Goal: Task Accomplishment & Management: Use online tool/utility

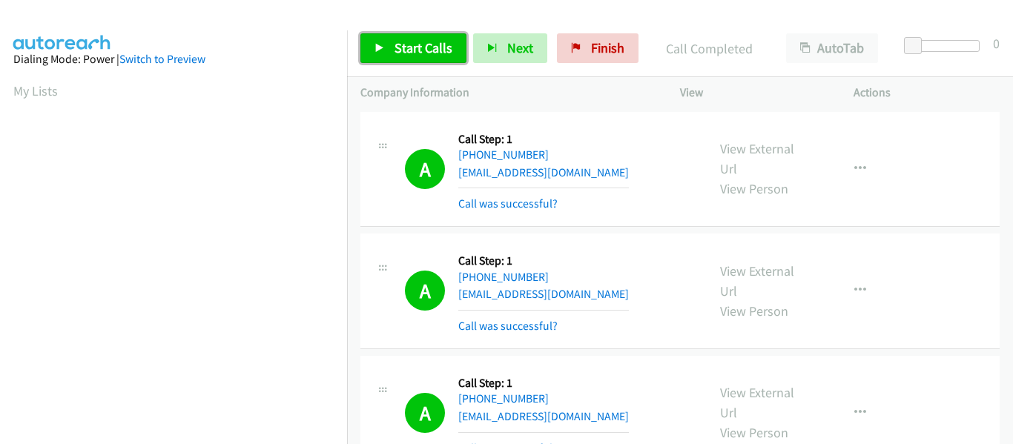
drag, startPoint x: 0, startPoint y: 0, endPoint x: 392, endPoint y: 47, distance: 395.1
click at [392, 47] on link "Start Calls" at bounding box center [413, 48] width 106 height 30
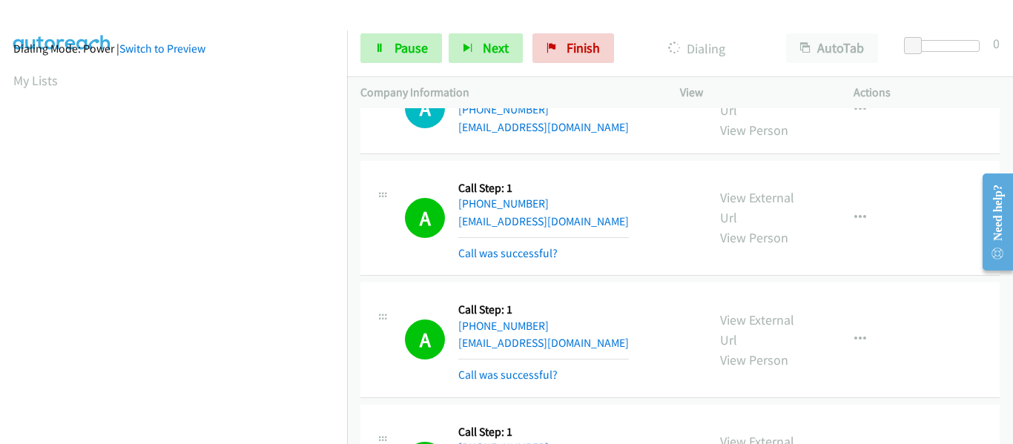
scroll to position [388, 0]
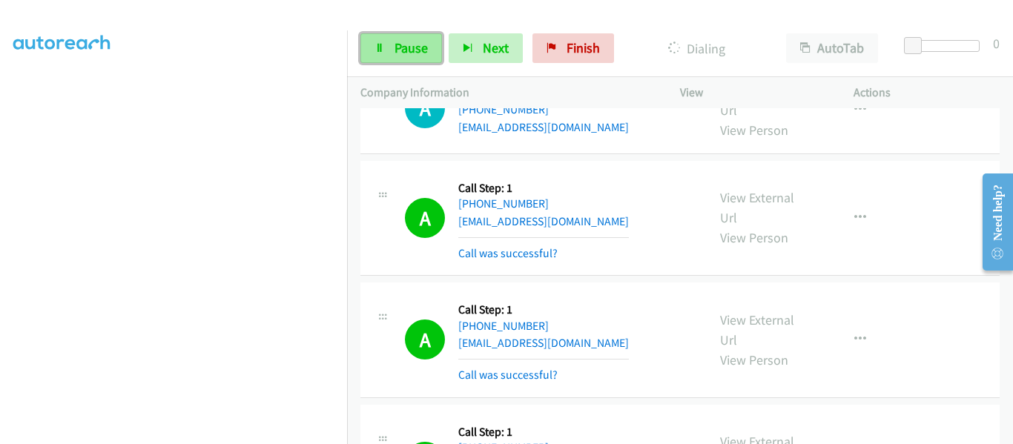
click at [382, 56] on link "Pause" at bounding box center [401, 48] width 82 height 30
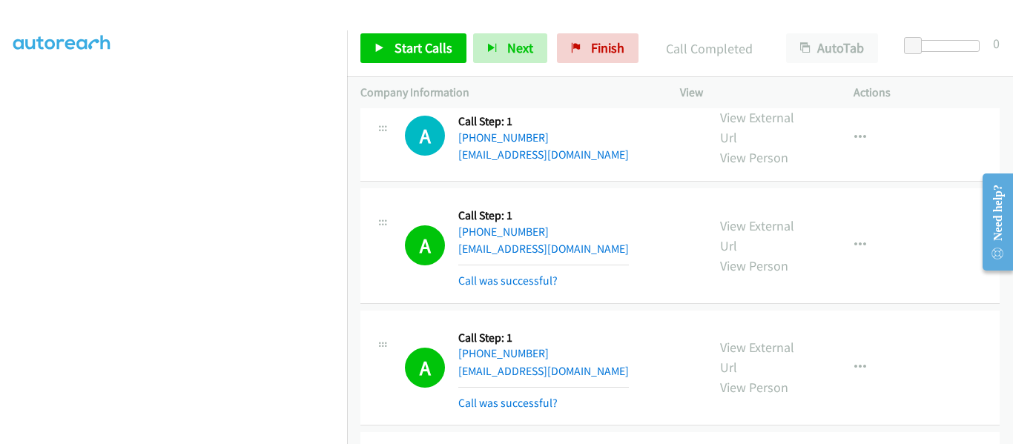
scroll to position [18044, 0]
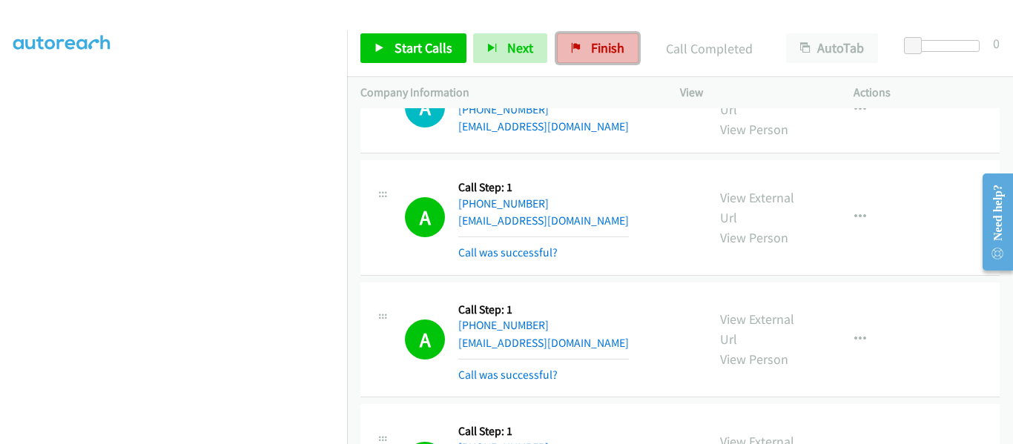
click at [616, 47] on span "Finish" at bounding box center [607, 47] width 33 height 17
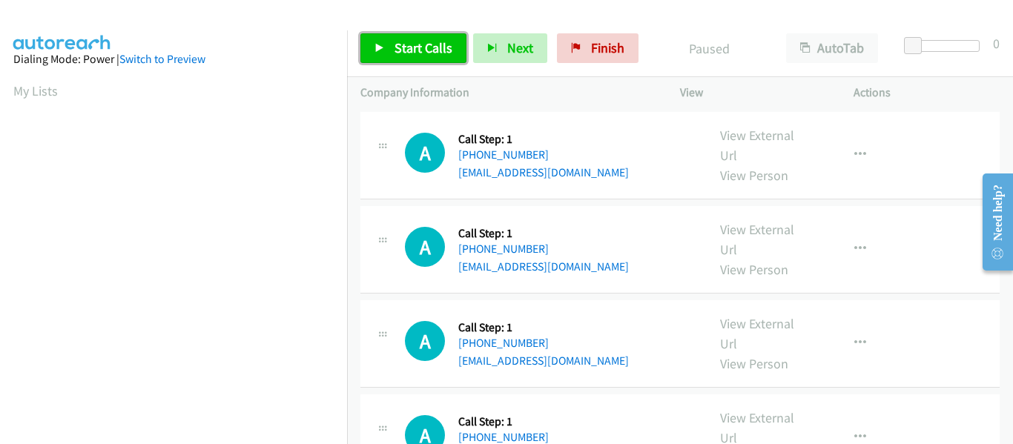
click at [377, 45] on icon at bounding box center [379, 49] width 10 height 10
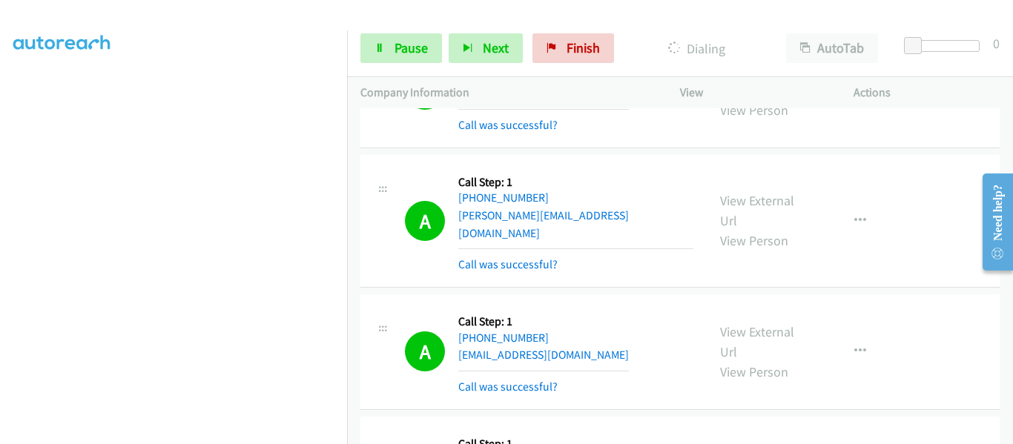
scroll to position [388, 0]
click at [373, 55] on link "Pause" at bounding box center [401, 48] width 82 height 30
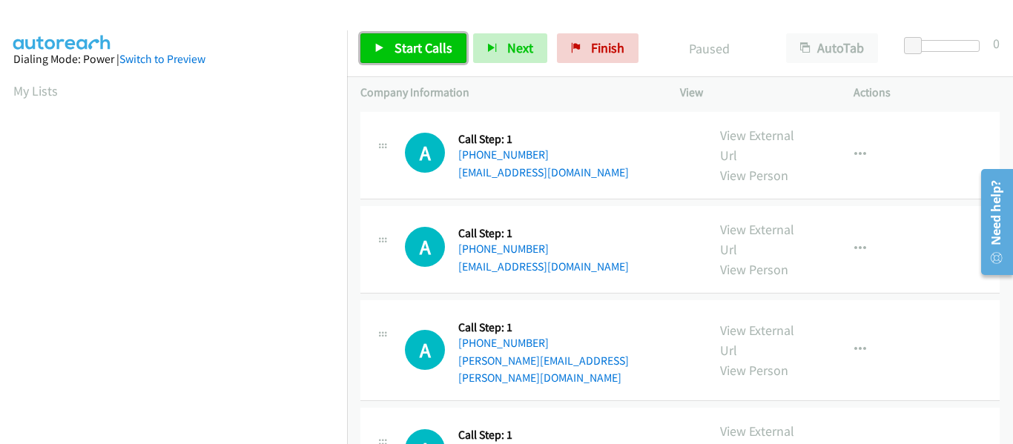
click at [375, 47] on icon at bounding box center [379, 49] width 10 height 10
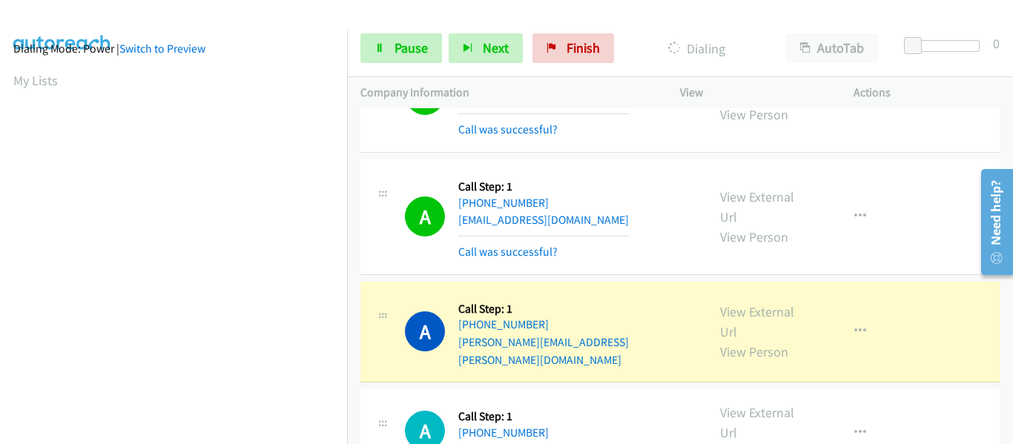
scroll to position [388, 0]
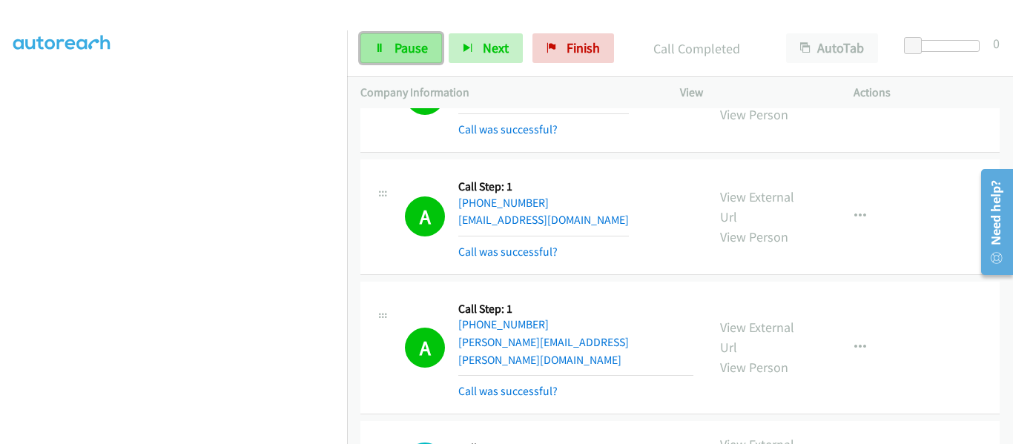
click at [397, 46] on span "Pause" at bounding box center [410, 47] width 33 height 17
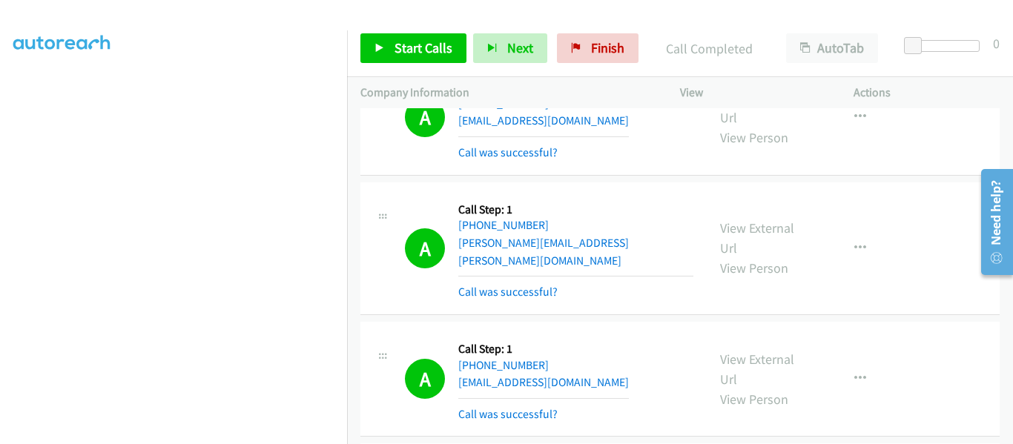
scroll to position [148, 0]
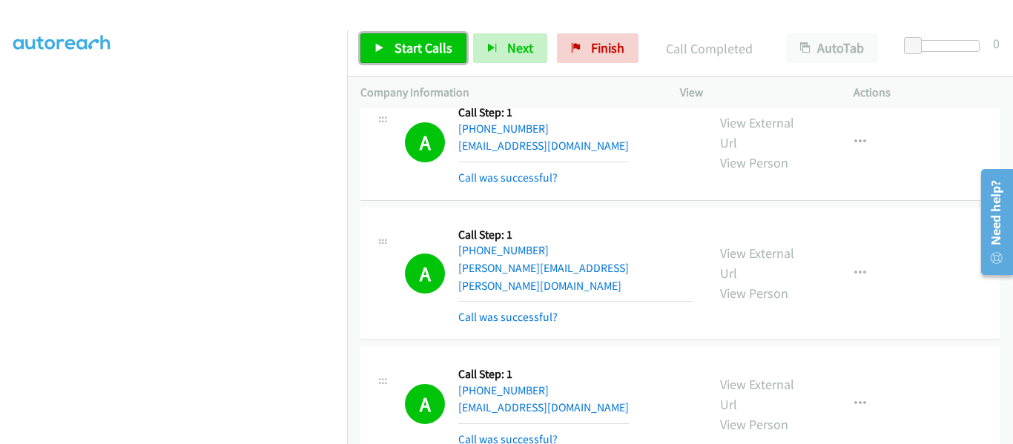
click at [375, 49] on icon at bounding box center [379, 49] width 10 height 10
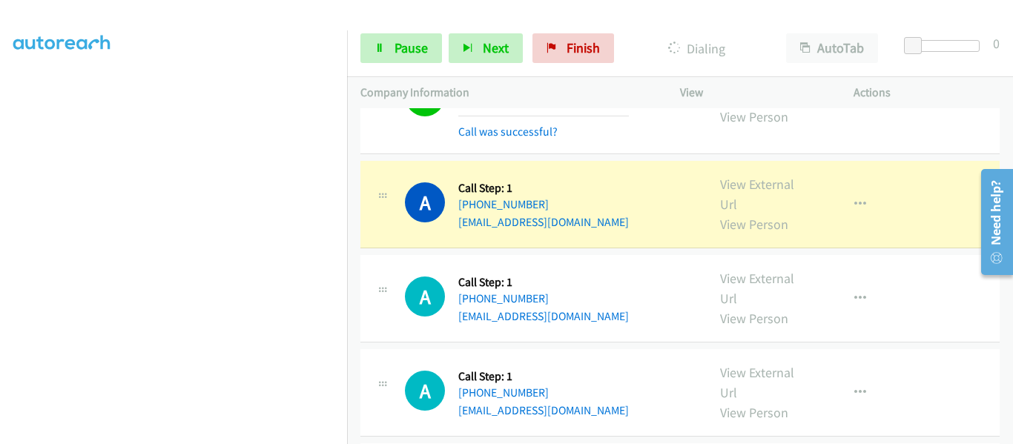
scroll to position [371, 0]
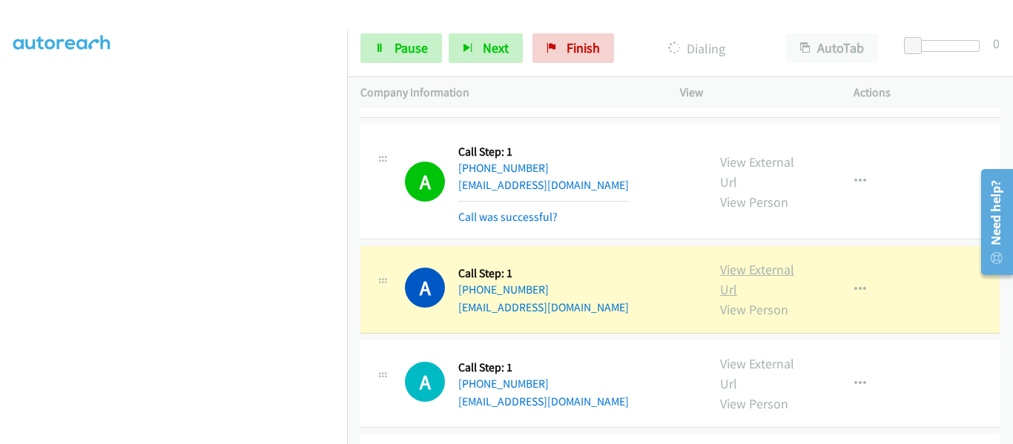
click at [755, 261] on link "View External Url" at bounding box center [757, 279] width 74 height 37
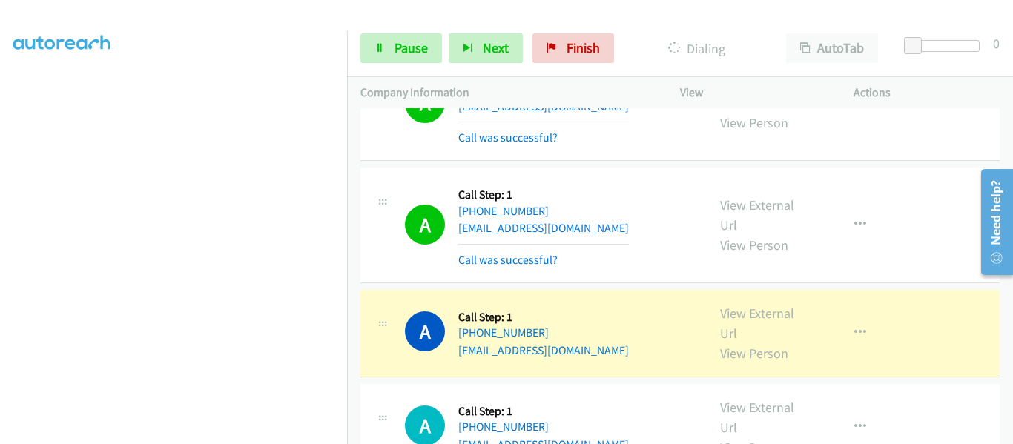
scroll to position [890, 0]
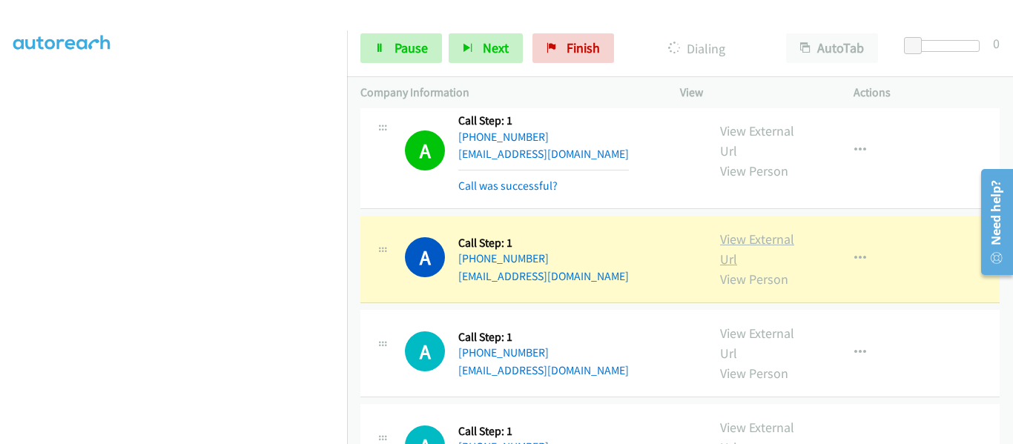
click at [749, 231] on link "View External Url" at bounding box center [757, 249] width 74 height 37
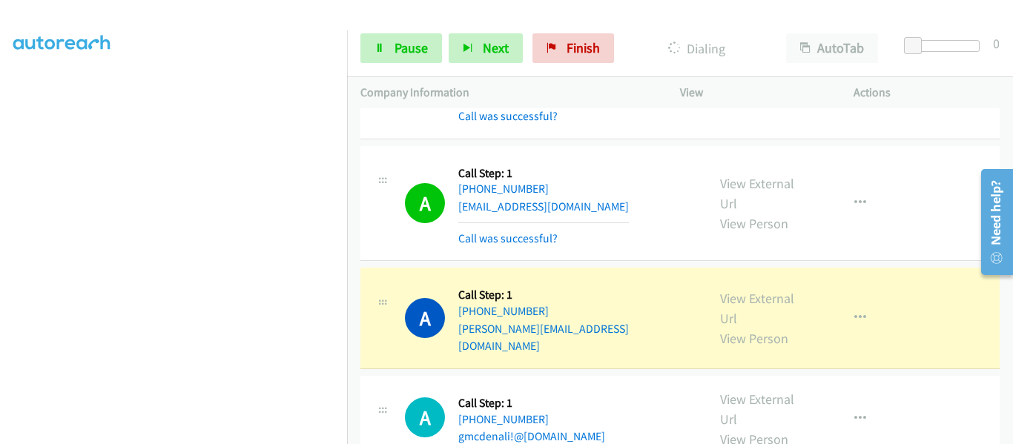
scroll to position [1213, 0]
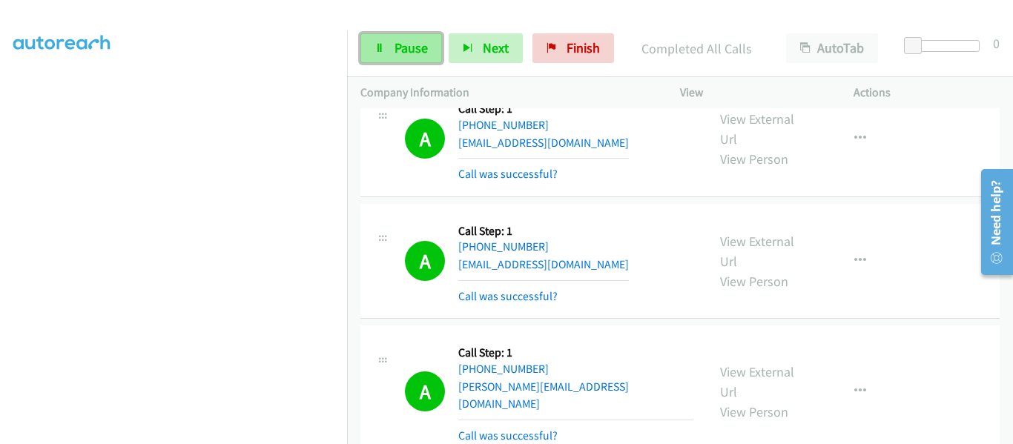
click at [415, 62] on link "Pause" at bounding box center [401, 48] width 82 height 30
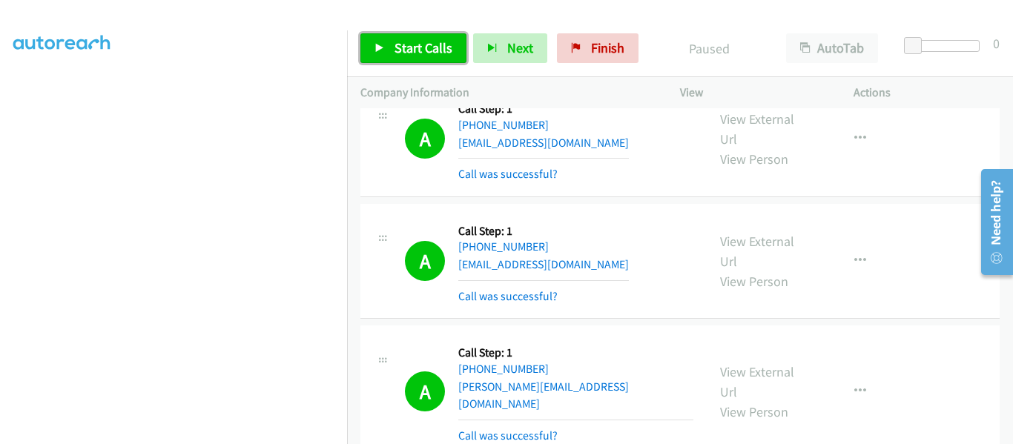
click at [392, 53] on link "Start Calls" at bounding box center [413, 48] width 106 height 30
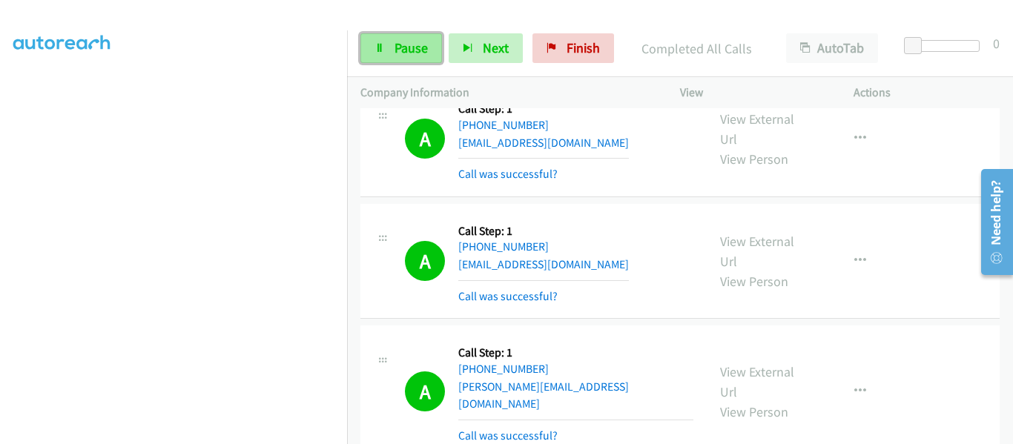
click at [389, 46] on link "Pause" at bounding box center [401, 48] width 82 height 30
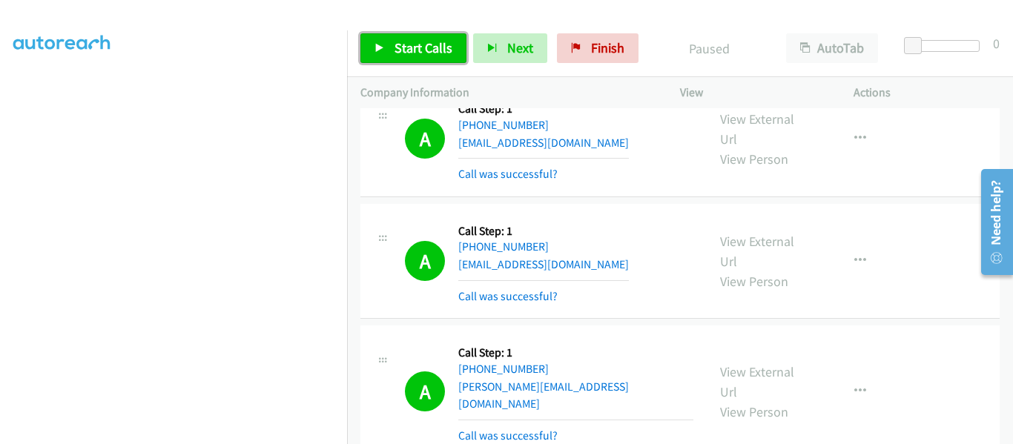
click at [380, 48] on icon at bounding box center [379, 49] width 10 height 10
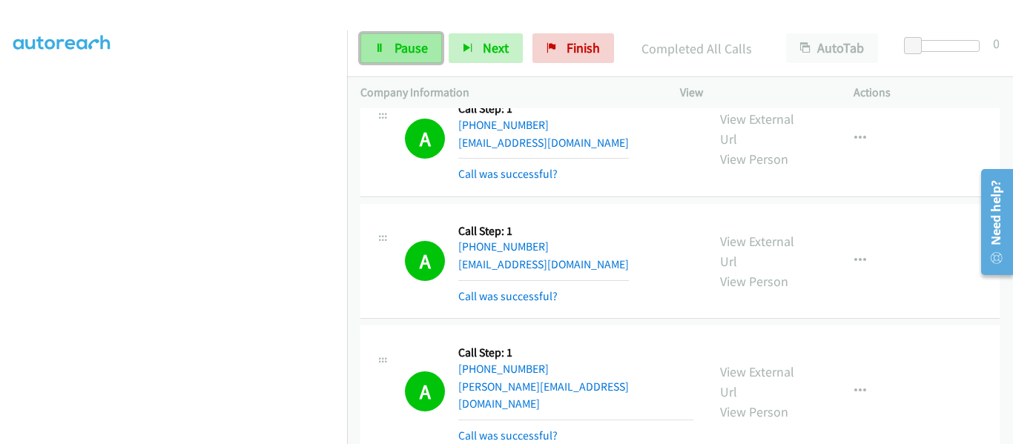
click at [388, 43] on link "Pause" at bounding box center [401, 48] width 82 height 30
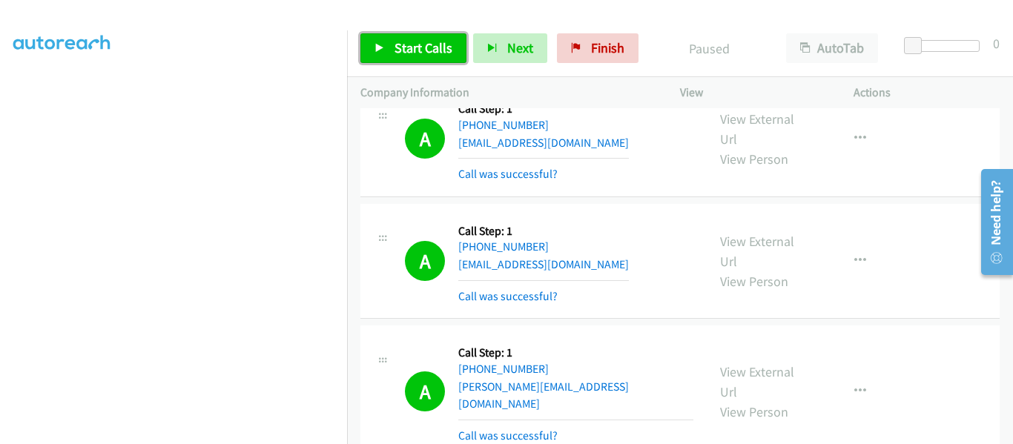
click at [369, 50] on link "Start Calls" at bounding box center [413, 48] width 106 height 30
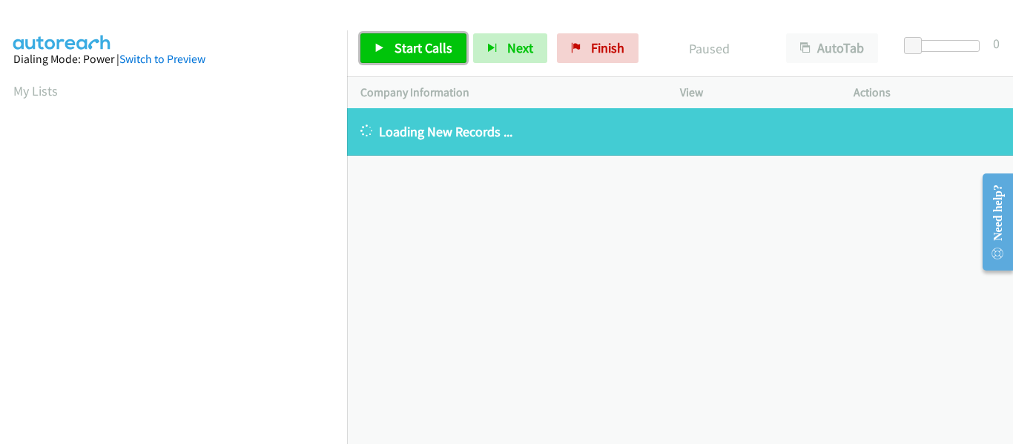
click at [375, 42] on link "Start Calls" at bounding box center [413, 48] width 106 height 30
click at [376, 47] on icon at bounding box center [379, 49] width 10 height 10
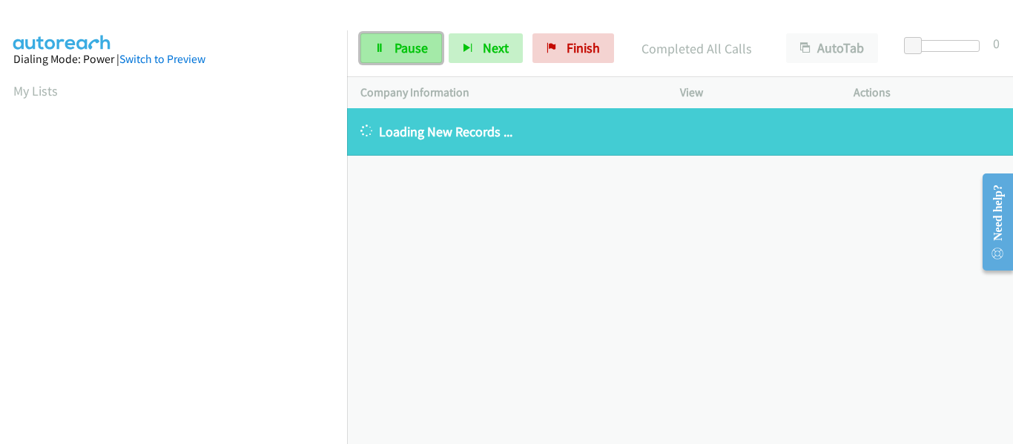
click at [393, 49] on link "Pause" at bounding box center [401, 48] width 82 height 30
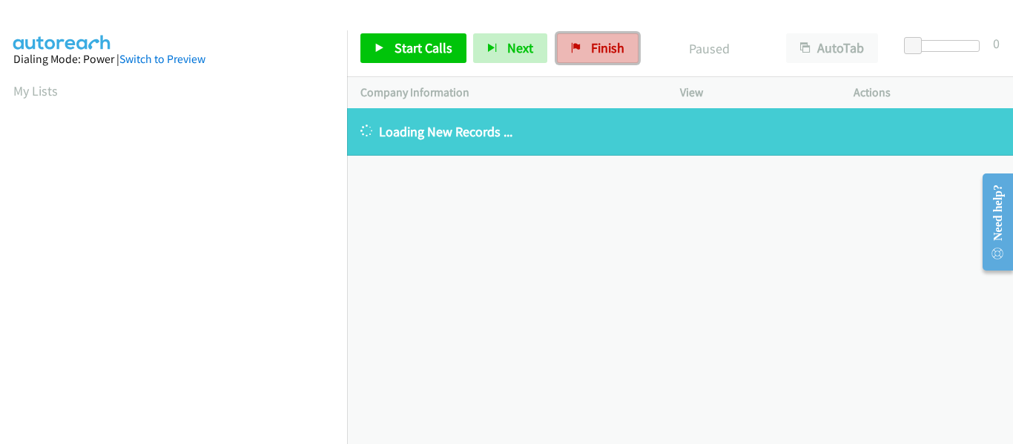
click at [600, 43] on span "Finish" at bounding box center [607, 47] width 33 height 17
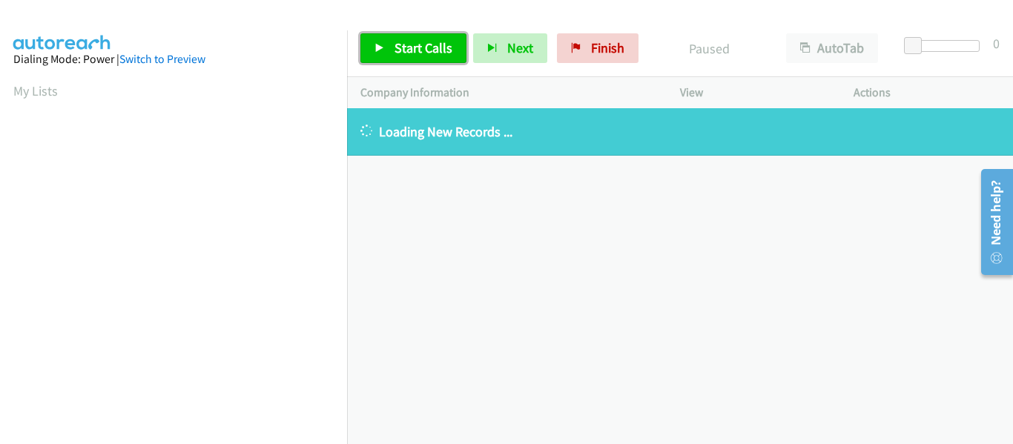
click at [372, 53] on link "Start Calls" at bounding box center [413, 48] width 106 height 30
click at [378, 47] on icon at bounding box center [379, 49] width 10 height 10
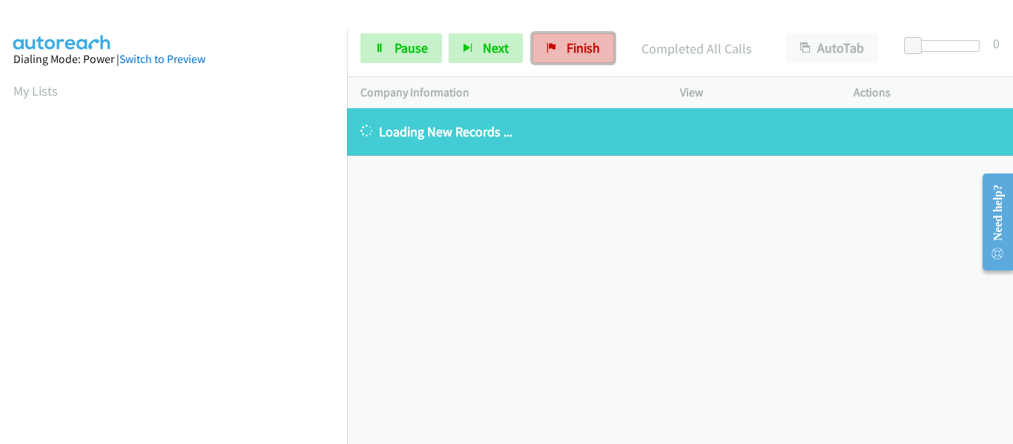
click at [555, 50] on link "Finish" at bounding box center [573, 48] width 82 height 30
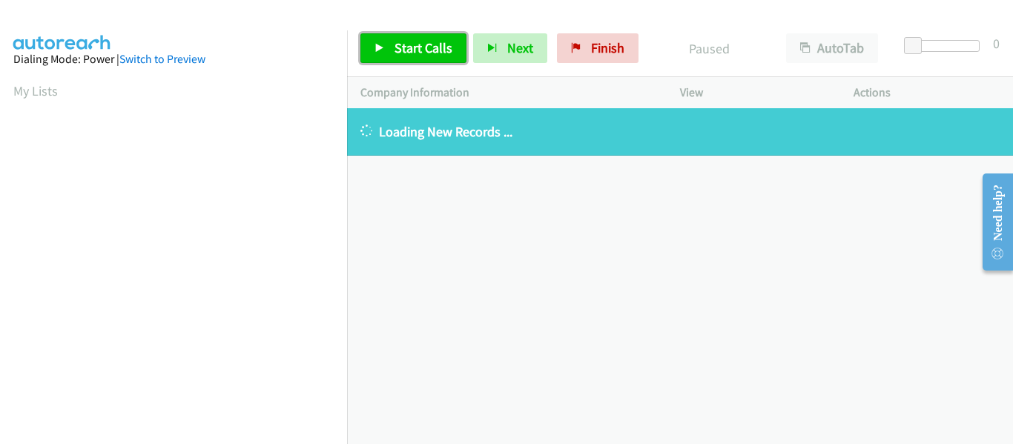
click at [379, 47] on icon at bounding box center [379, 49] width 10 height 10
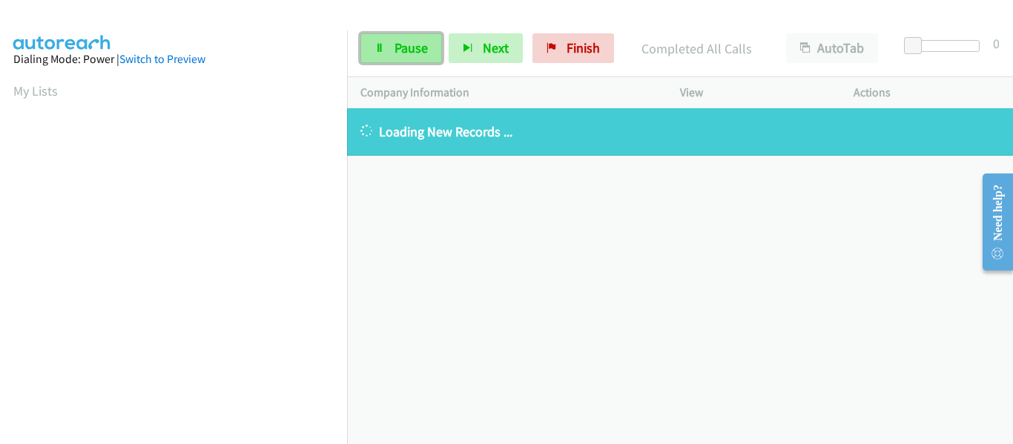
click at [387, 53] on link "Pause" at bounding box center [401, 48] width 82 height 30
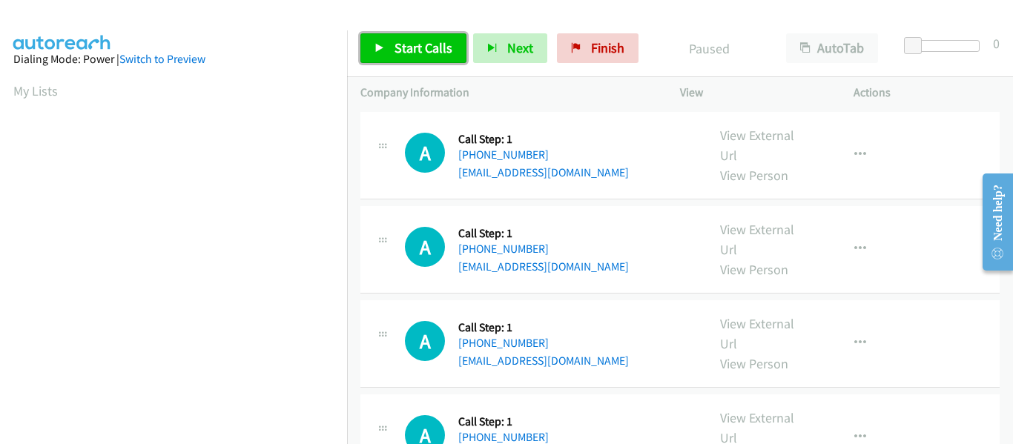
click at [382, 42] on link "Start Calls" at bounding box center [413, 48] width 106 height 30
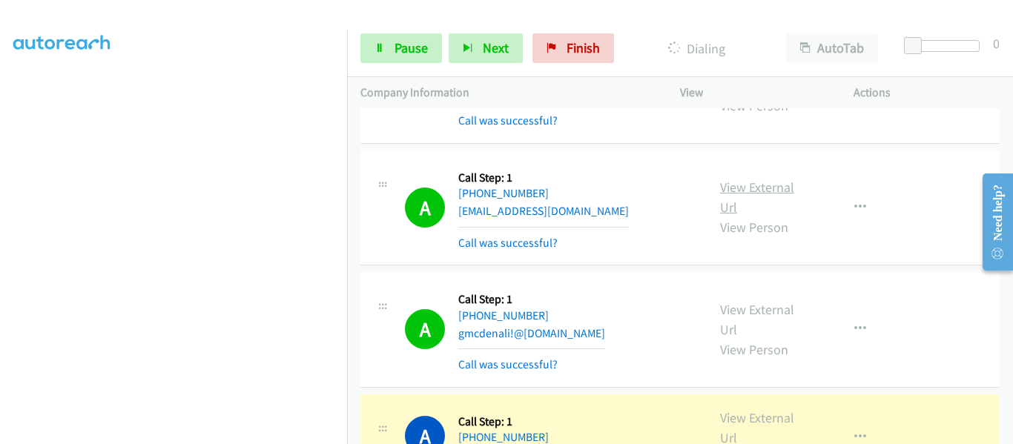
scroll to position [359, 0]
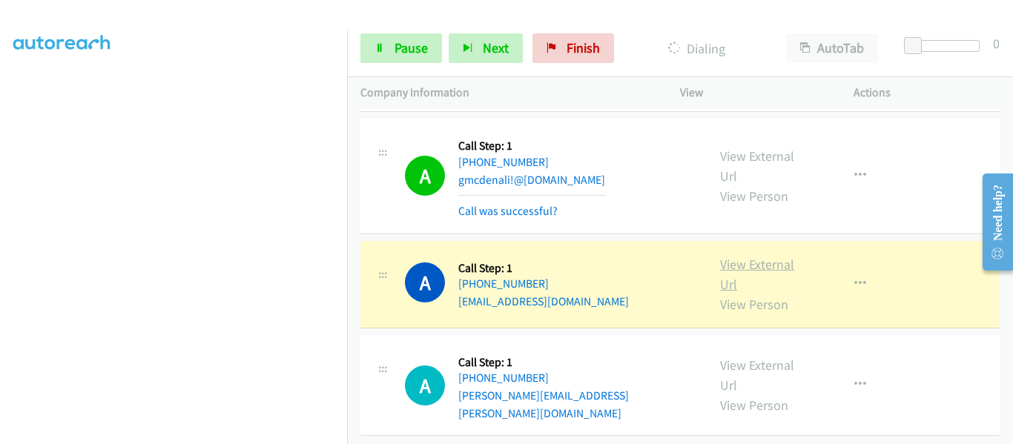
click at [769, 266] on link "View External Url" at bounding box center [757, 274] width 74 height 37
click at [856, 279] on icon "button" at bounding box center [860, 284] width 12 height 12
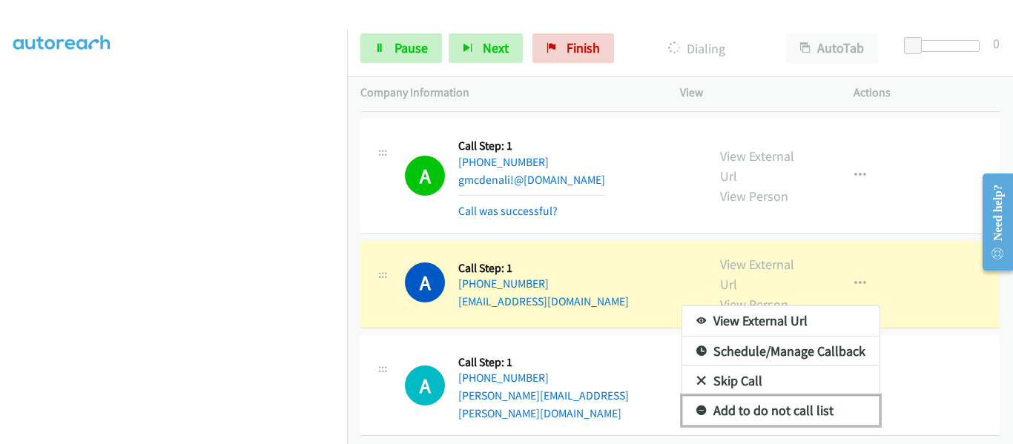
click at [798, 411] on link "Add to do not call list" at bounding box center [780, 411] width 197 height 30
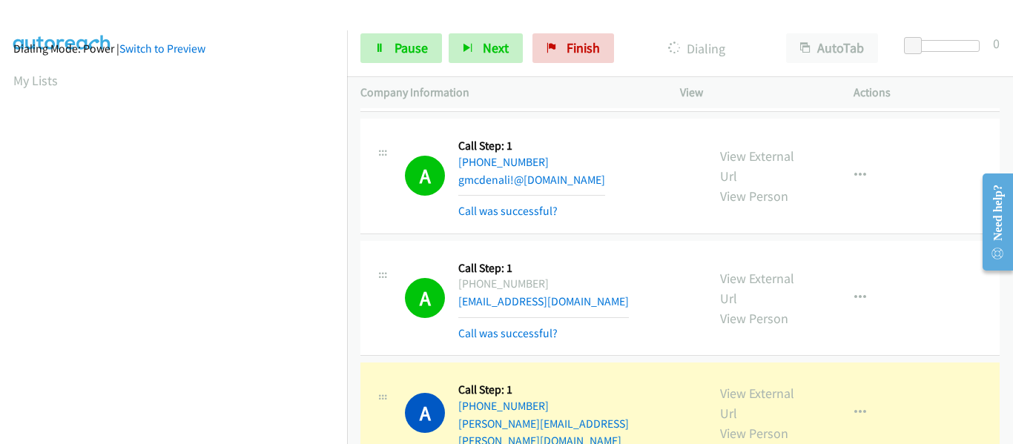
scroll to position [388, 0]
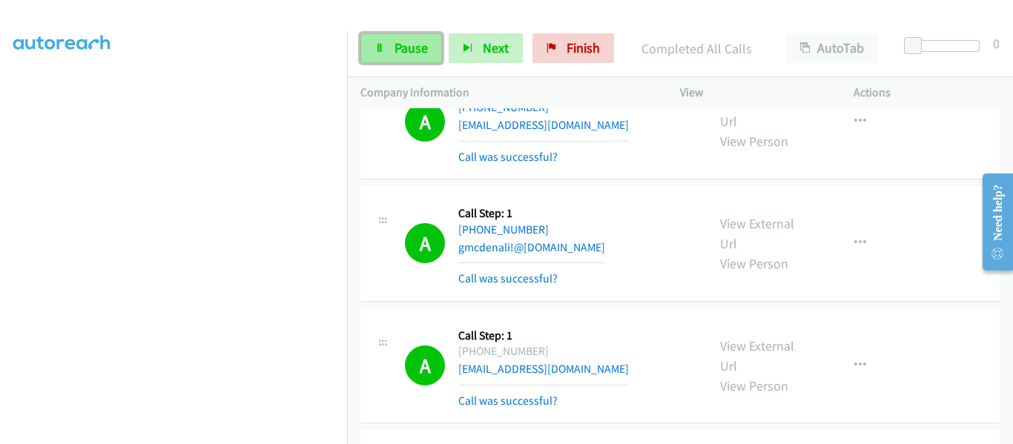
click at [380, 53] on link "Pause" at bounding box center [401, 48] width 82 height 30
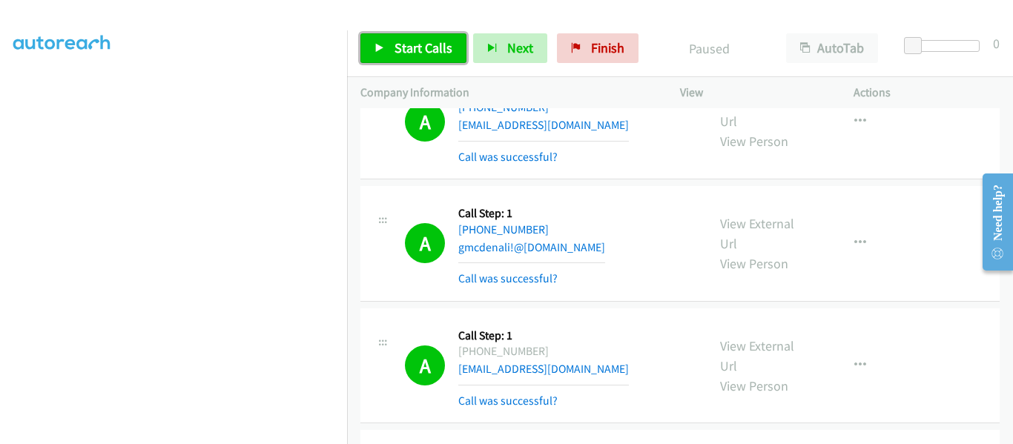
click at [373, 49] on link "Start Calls" at bounding box center [413, 48] width 106 height 30
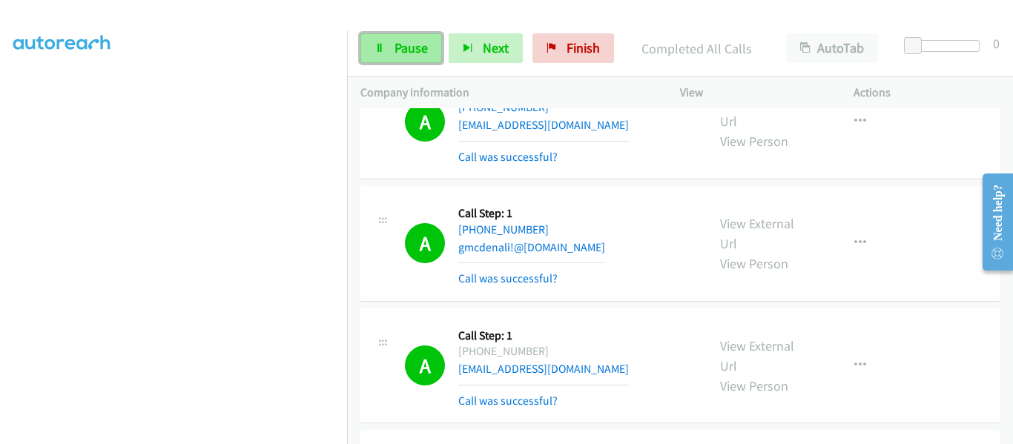
click at [412, 58] on link "Pause" at bounding box center [401, 48] width 82 height 30
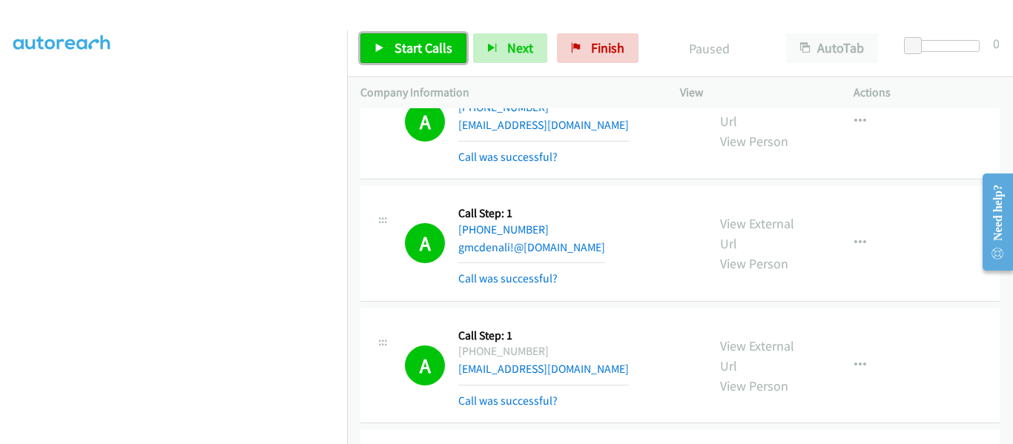
click at [374, 50] on link "Start Calls" at bounding box center [413, 48] width 106 height 30
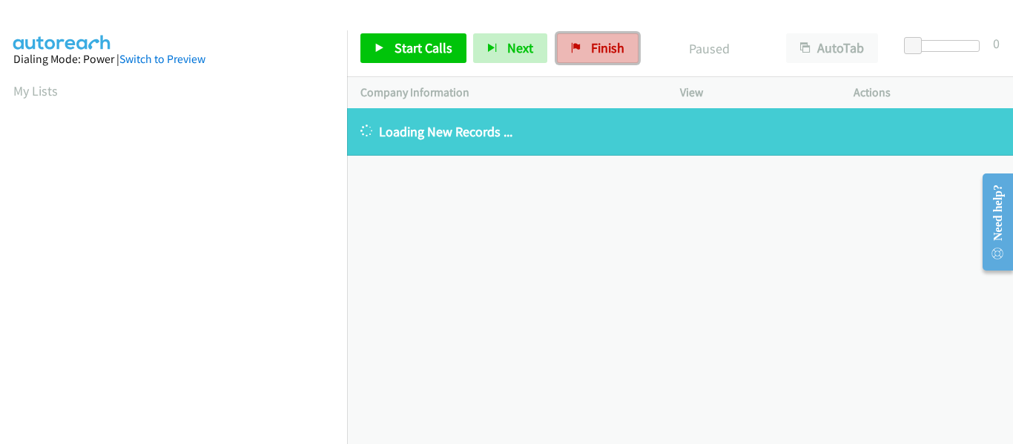
click at [605, 43] on span "Finish" at bounding box center [607, 47] width 33 height 17
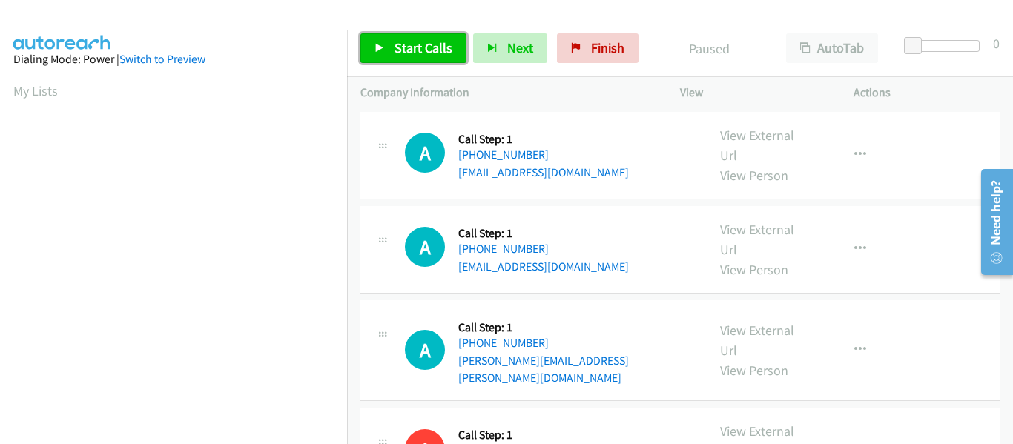
click at [378, 46] on icon at bounding box center [379, 49] width 10 height 10
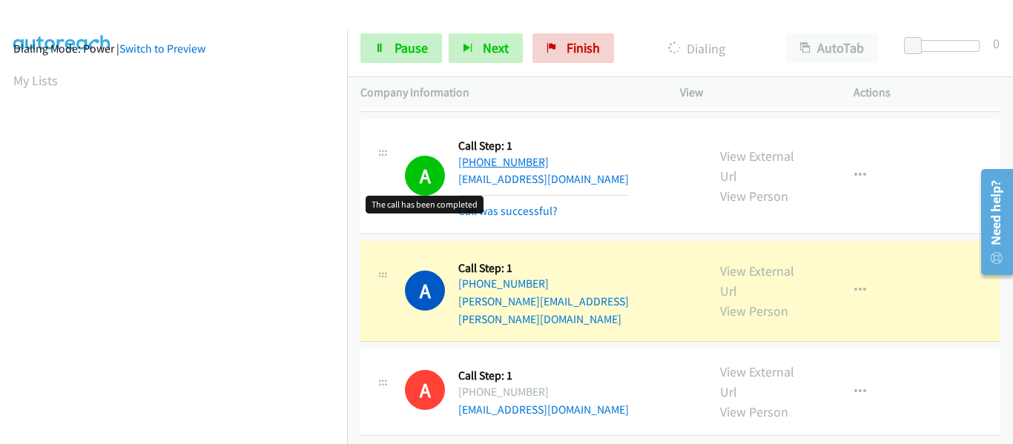
scroll to position [388, 0]
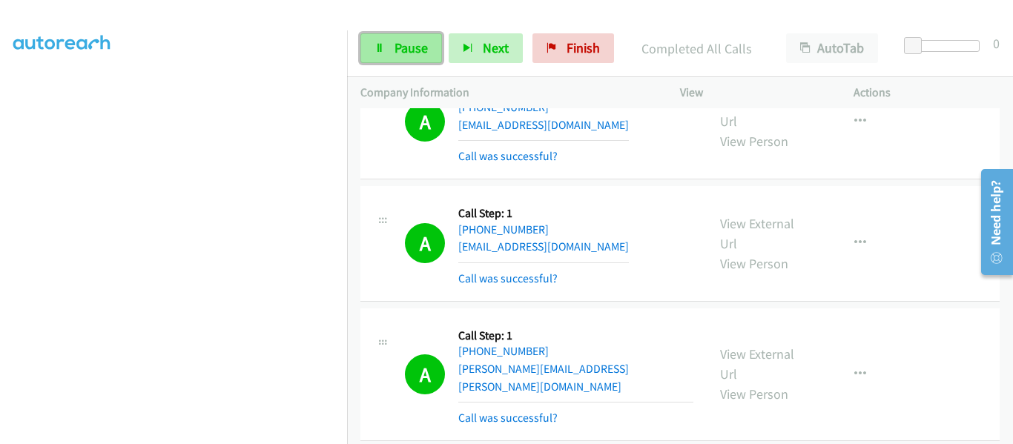
click at [382, 53] on icon at bounding box center [379, 49] width 10 height 10
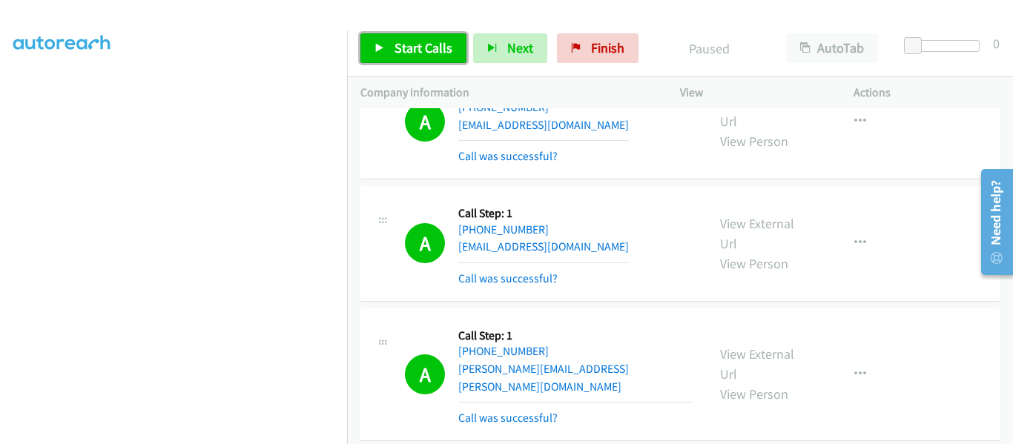
click at [372, 44] on link "Start Calls" at bounding box center [413, 48] width 106 height 30
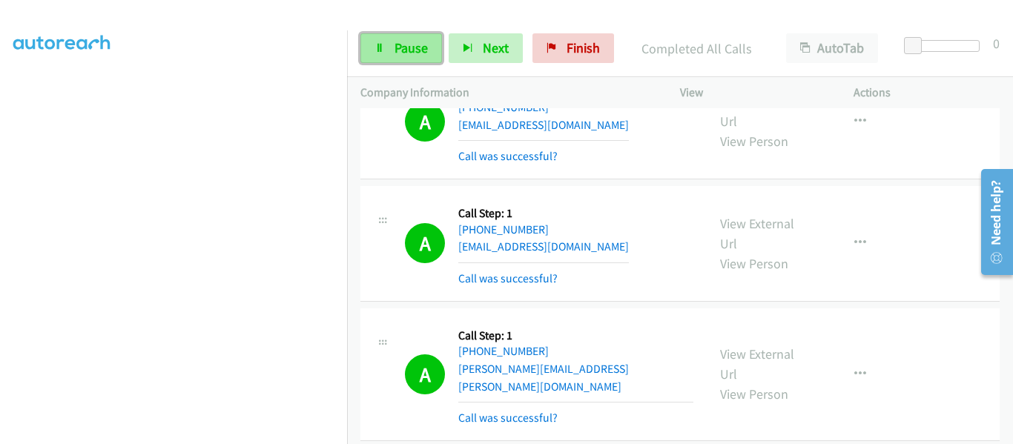
click at [374, 42] on link "Pause" at bounding box center [401, 48] width 82 height 30
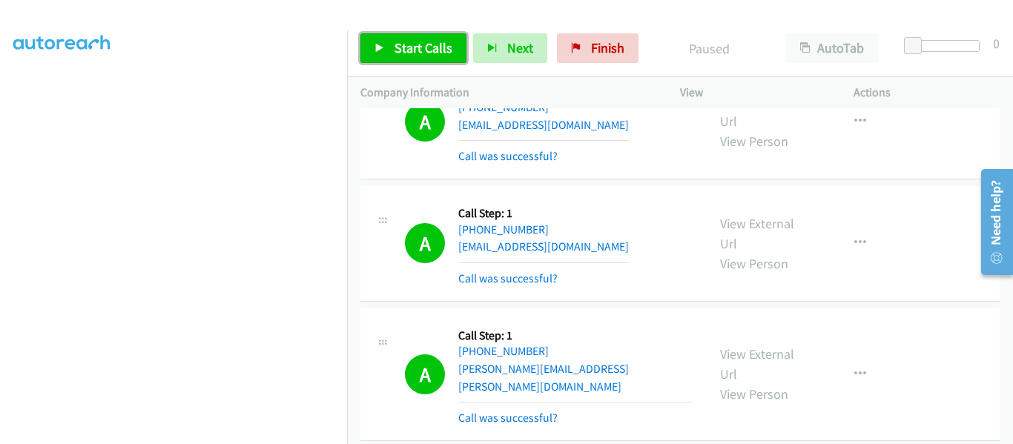
click at [376, 40] on link "Start Calls" at bounding box center [413, 48] width 106 height 30
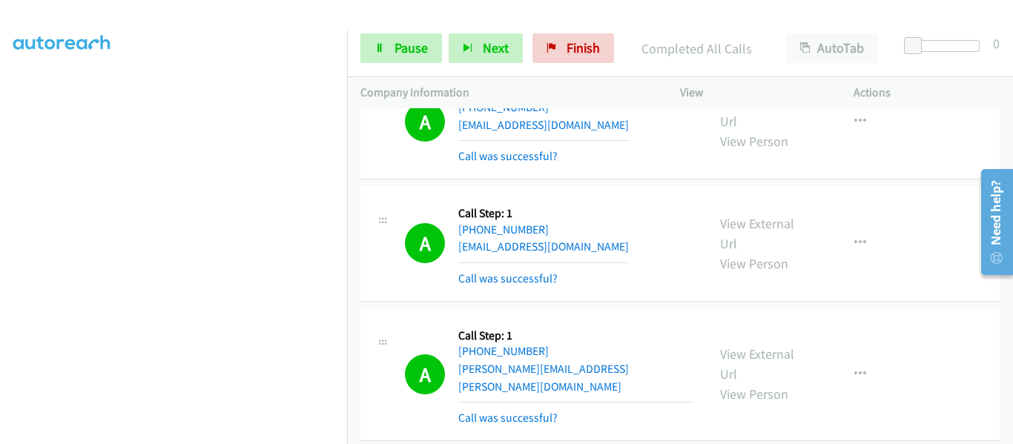
scroll to position [387, 0]
click at [382, 44] on icon at bounding box center [379, 49] width 10 height 10
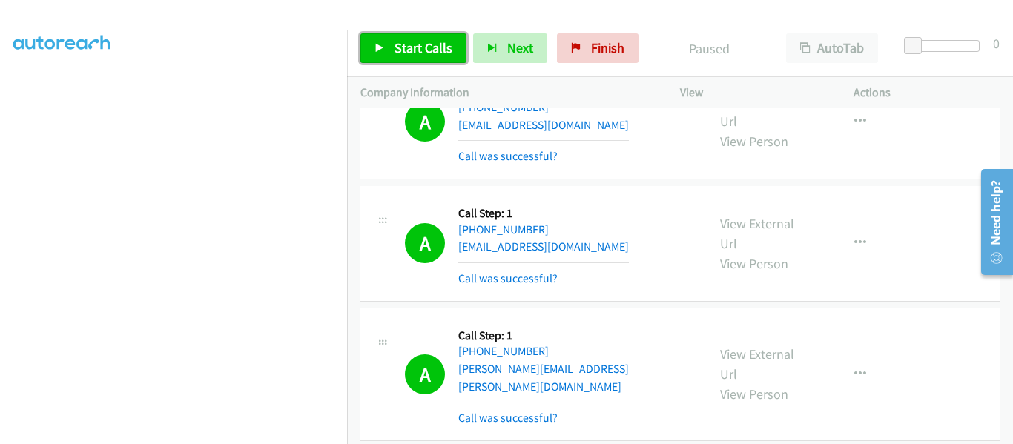
click at [369, 42] on link "Start Calls" at bounding box center [413, 48] width 106 height 30
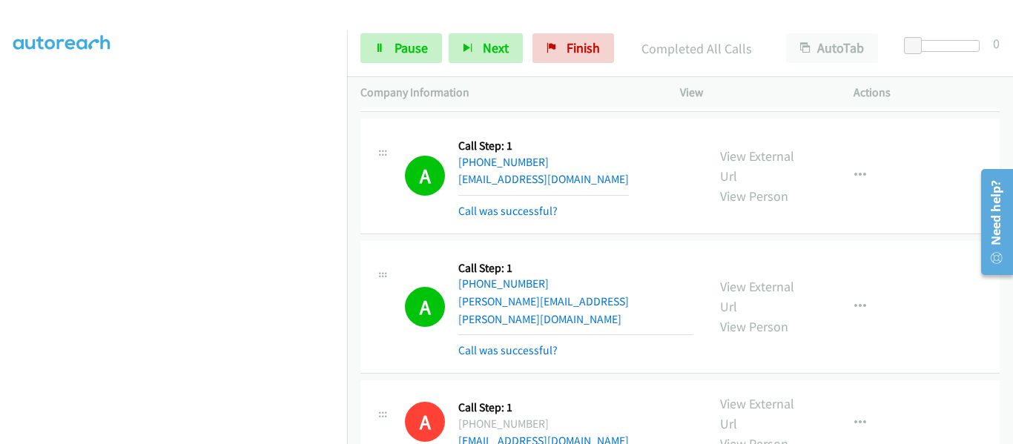
scroll to position [211, 0]
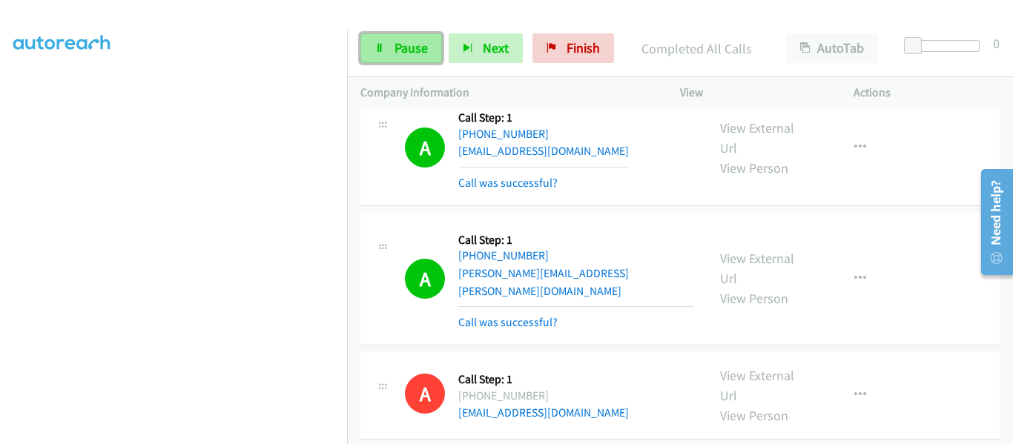
click at [399, 54] on span "Pause" at bounding box center [410, 47] width 33 height 17
